Goal: Information Seeking & Learning: Learn about a topic

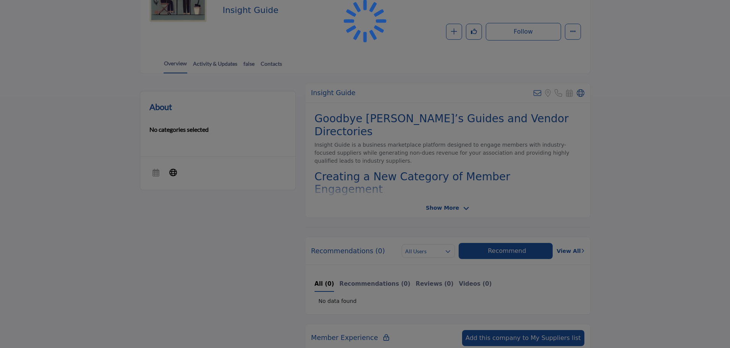
scroll to position [153, 0]
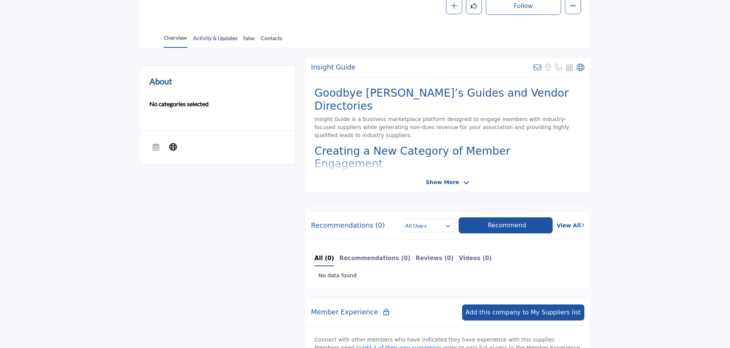
click at [435, 180] on span "Show More" at bounding box center [442, 183] width 33 height 8
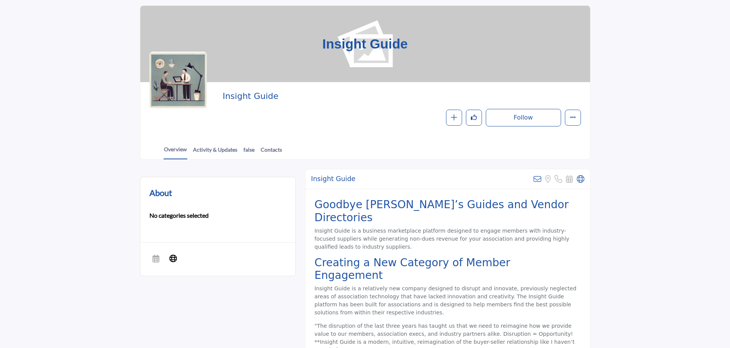
scroll to position [38, 0]
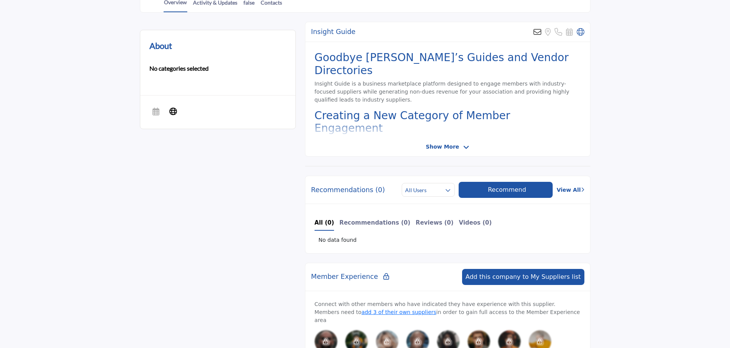
scroll to position [138, 0]
